Goal: Navigation & Orientation: Find specific page/section

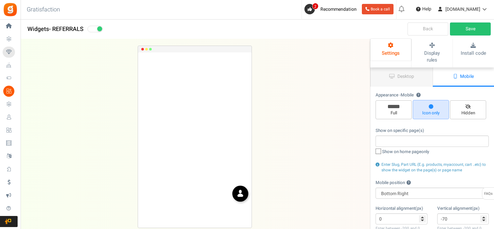
select select "right"
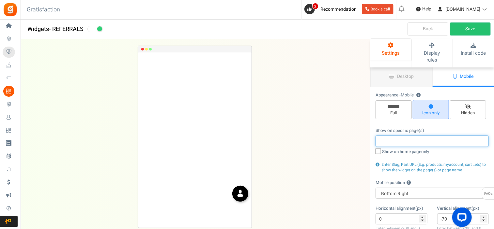
click at [383, 138] on input "search" at bounding box center [432, 141] width 109 height 7
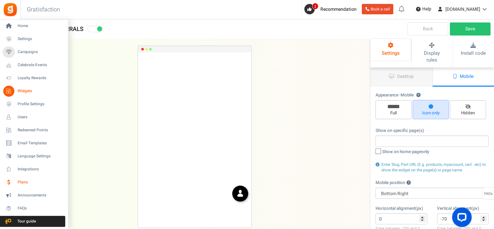
click at [38, 182] on span "Plans" at bounding box center [41, 183] width 46 height 6
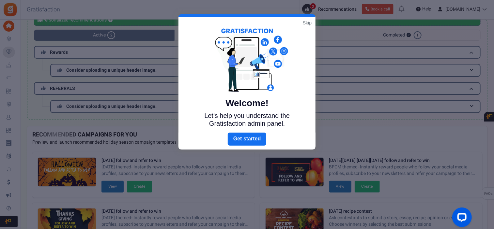
scroll to position [34, 0]
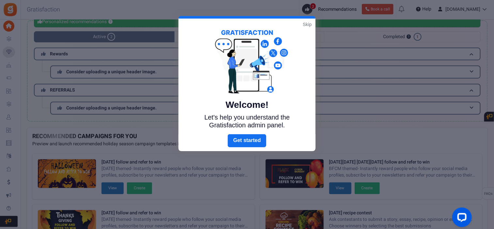
click at [309, 25] on link "Skip" at bounding box center [307, 24] width 9 height 7
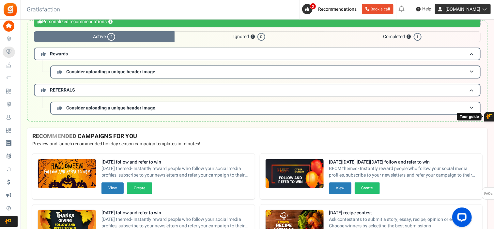
click at [485, 8] on icon at bounding box center [483, 9] width 7 height 5
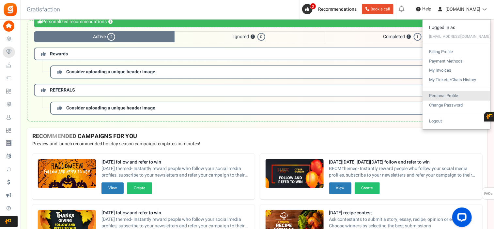
click at [440, 94] on link "Personal Profile" at bounding box center [457, 95] width 68 height 9
